Goal: Task Accomplishment & Management: Manage account settings

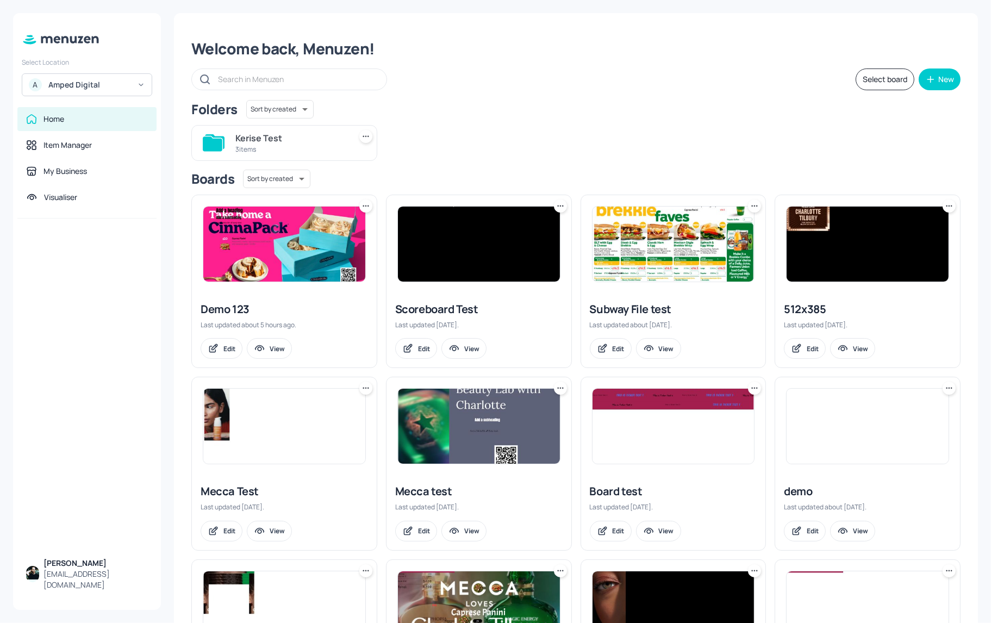
click at [68, 568] on div "[PERSON_NAME]" at bounding box center [95, 563] width 104 height 11
click at [59, 35] on icon at bounding box center [60, 40] width 79 height 12
click at [72, 167] on div "My Business" at bounding box center [64, 171] width 43 height 11
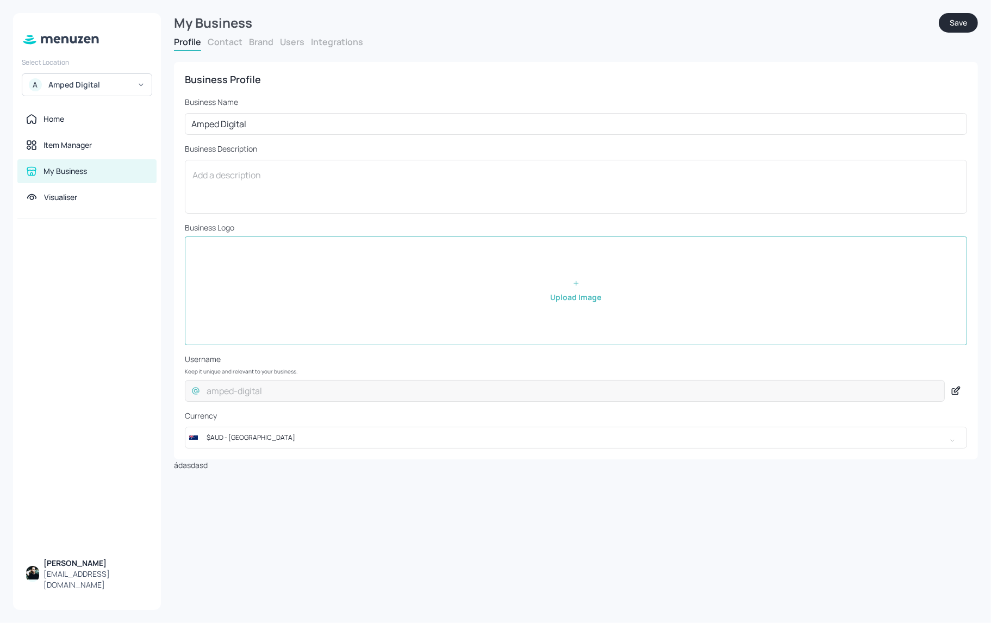
click at [219, 40] on button "Contact" at bounding box center [225, 42] width 35 height 12
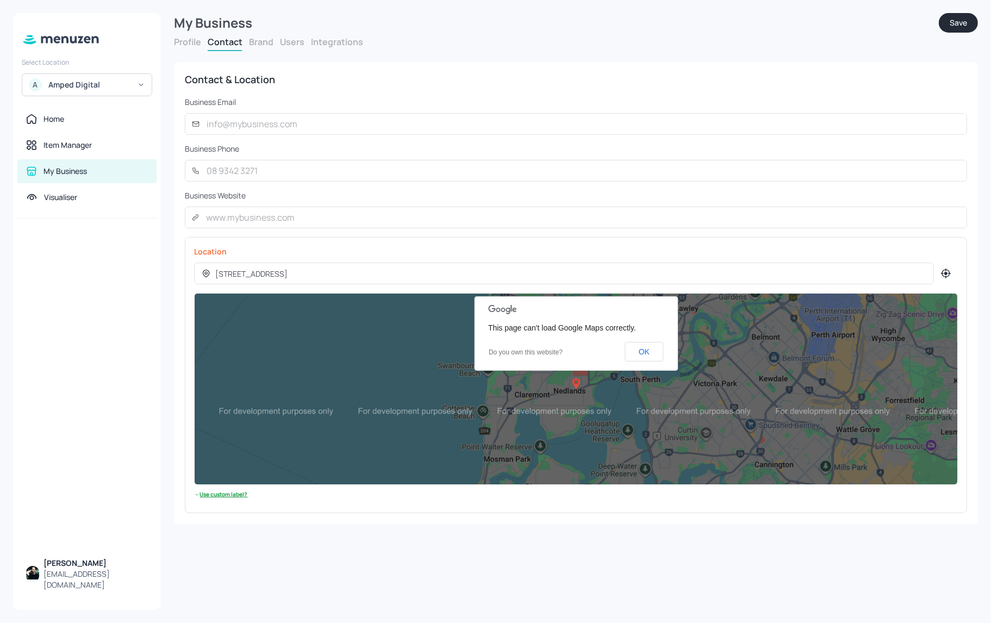
click at [252, 43] on button "Brand" at bounding box center [261, 42] width 24 height 12
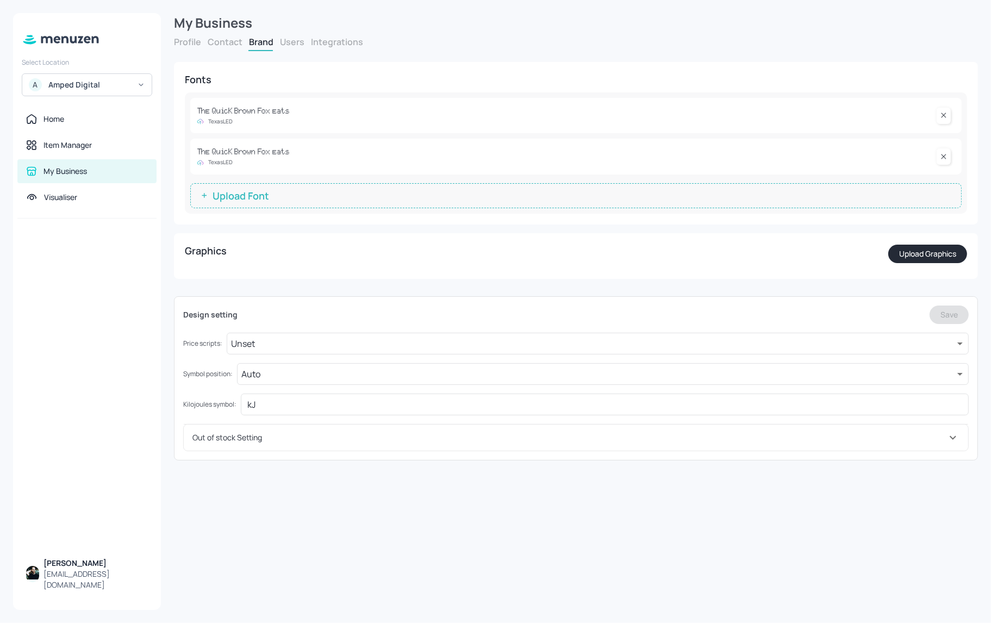
click at [292, 44] on button "Users" at bounding box center [292, 42] width 24 height 12
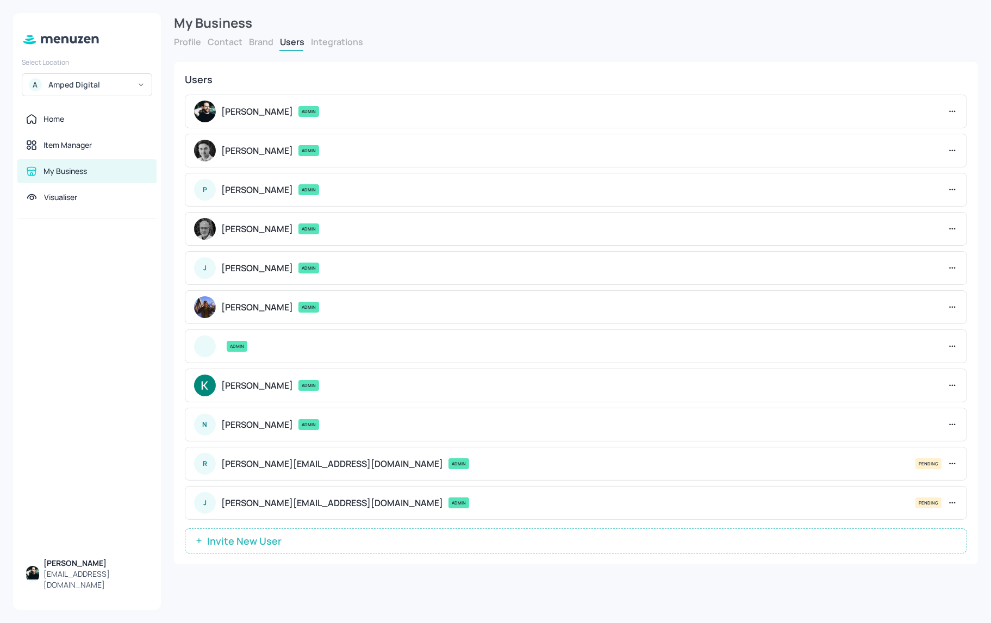
click at [327, 40] on button "Integrations" at bounding box center [337, 42] width 52 height 12
